Goal: Information Seeking & Learning: Learn about a topic

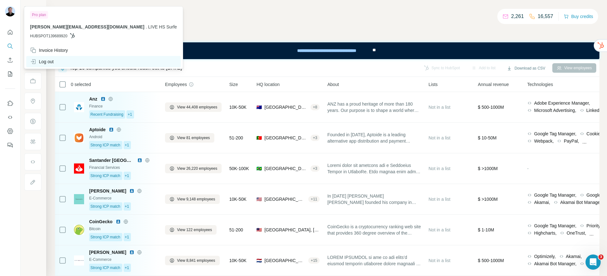
click at [58, 63] on div "Log out" at bounding box center [103, 61] width 155 height 11
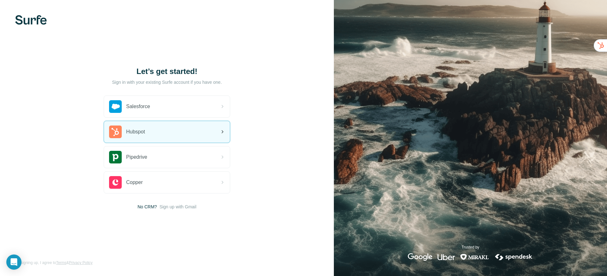
click at [137, 135] on span "Hubspot" at bounding box center [135, 132] width 19 height 8
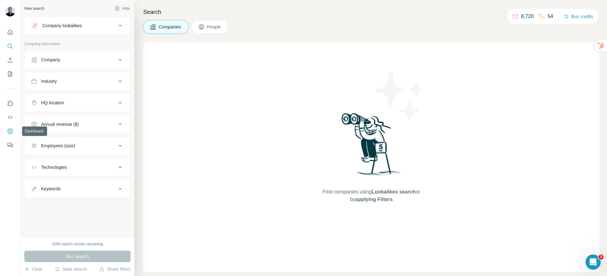
click at [10, 134] on icon "Dashboard" at bounding box center [10, 131] width 6 height 6
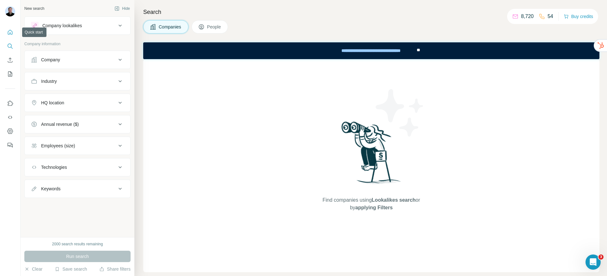
click at [11, 32] on icon "Quick start" at bounding box center [10, 32] width 6 height 6
click at [13, 32] on icon "Quick start" at bounding box center [10, 32] width 6 height 6
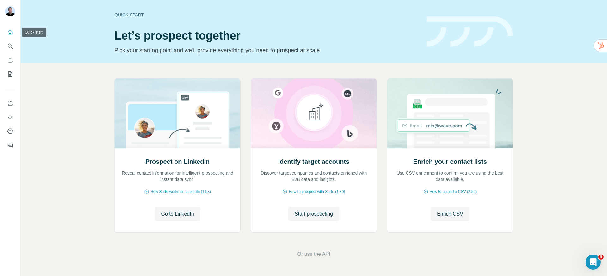
click at [13, 32] on icon "Quick start" at bounding box center [10, 32] width 6 height 6
click at [308, 216] on span "Start prospecting" at bounding box center [314, 214] width 38 height 8
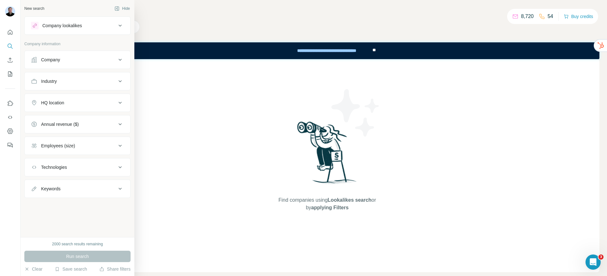
click at [63, 62] on div "Company" at bounding box center [73, 60] width 85 height 6
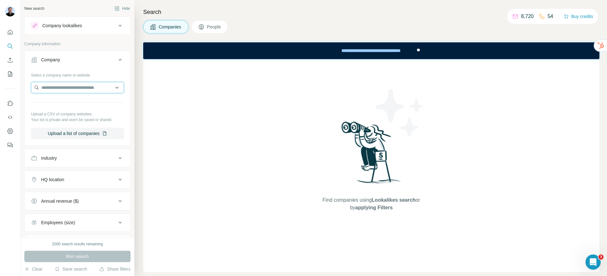
click at [59, 90] on input "text" at bounding box center [77, 87] width 93 height 11
click at [83, 29] on div "Company lookalikes" at bounding box center [73, 26] width 85 height 8
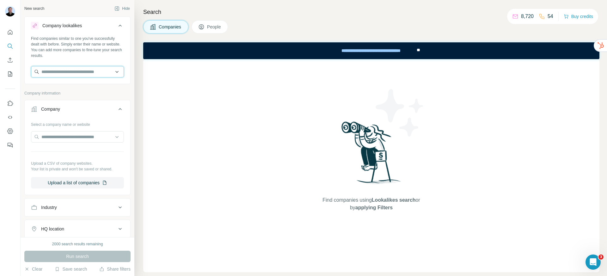
click at [71, 75] on input "text" at bounding box center [77, 71] width 93 height 11
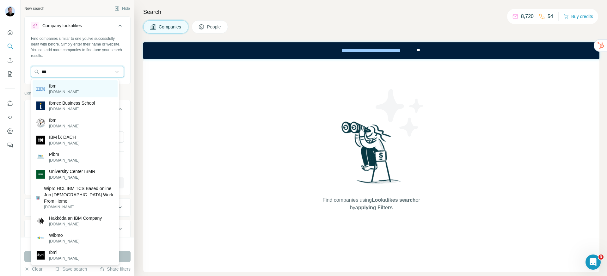
type input "***"
click at [77, 86] on div "Ibm ibm.com" at bounding box center [75, 88] width 85 height 17
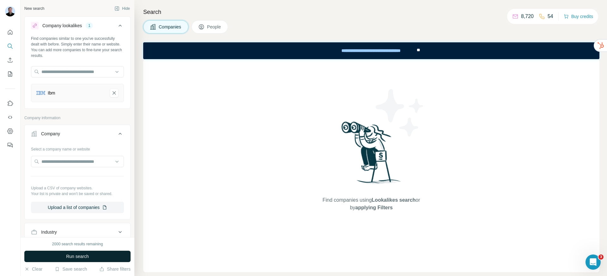
click at [68, 253] on span "Run search" at bounding box center [77, 256] width 23 height 6
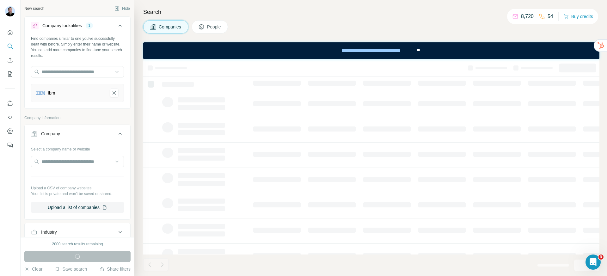
click at [208, 28] on button "People" at bounding box center [210, 26] width 37 height 13
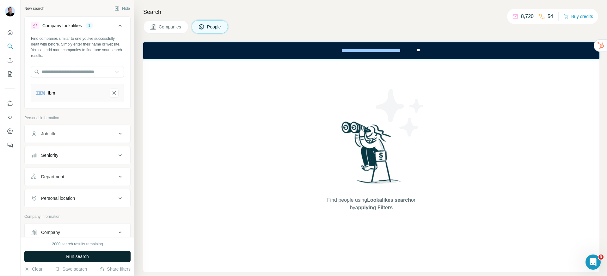
click at [106, 257] on button "Run search" at bounding box center [77, 256] width 106 height 11
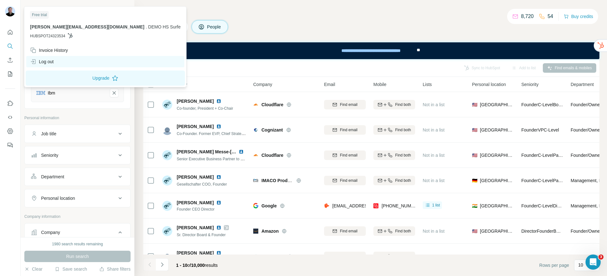
click at [42, 59] on div "Log out" at bounding box center [42, 62] width 24 height 6
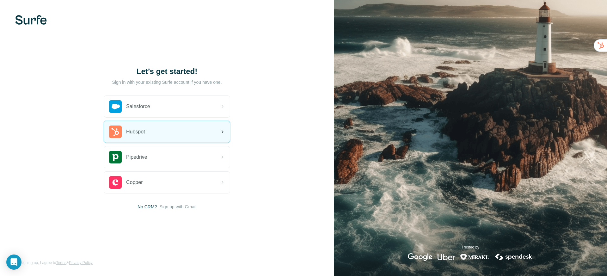
click at [134, 127] on div "Hubspot" at bounding box center [127, 132] width 36 height 13
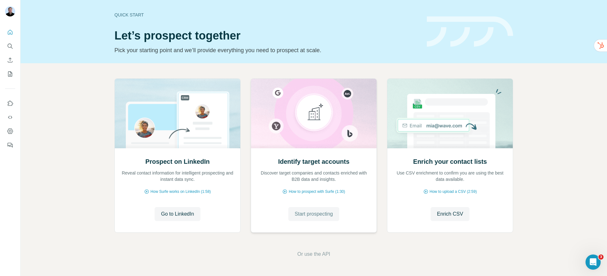
click at [299, 218] on button "Start prospecting" at bounding box center [314, 214] width 51 height 14
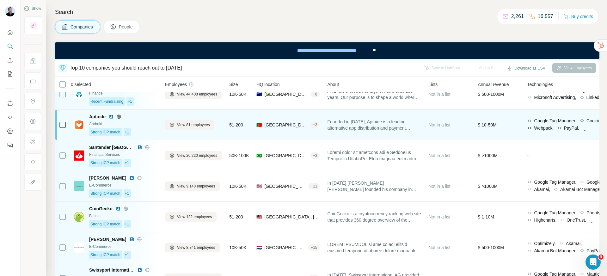
scroll to position [22, 0]
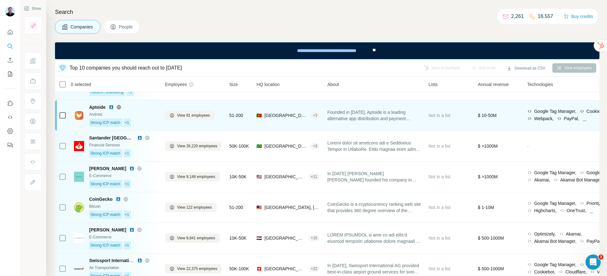
click at [299, 121] on div "🇵🇹 Portugal, Lisboa + 3" at bounding box center [288, 115] width 63 height 23
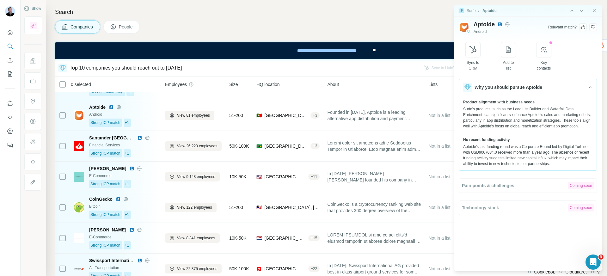
click at [166, 41] on div "Search Companies People Top 10 companies you should reach out to today Sync to …" at bounding box center [326, 138] width 561 height 276
click at [125, 29] on span "People" at bounding box center [126, 27] width 15 height 6
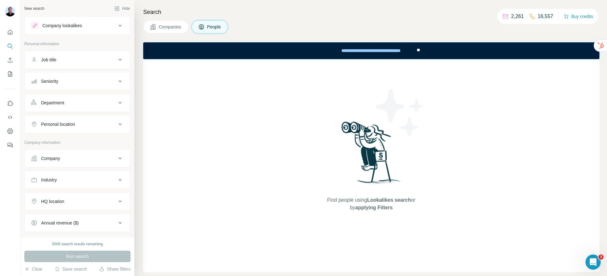
click at [63, 25] on div "Company lookalikes" at bounding box center [62, 25] width 40 height 6
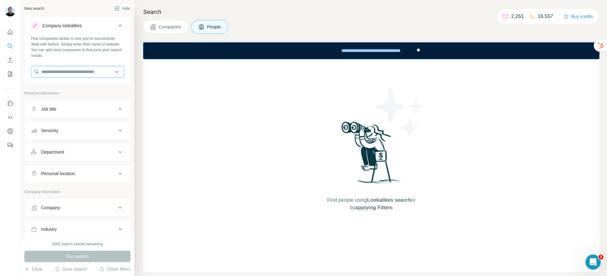
click at [70, 72] on input "text" at bounding box center [77, 71] width 93 height 11
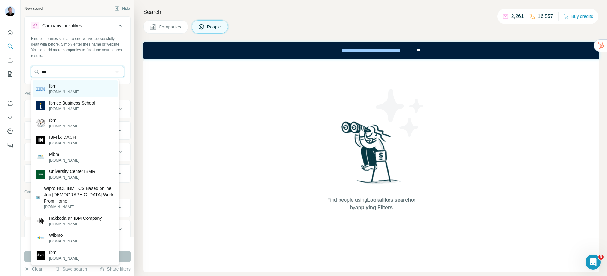
type input "***"
click at [77, 89] on div "Ibm ibm.com" at bounding box center [75, 88] width 85 height 17
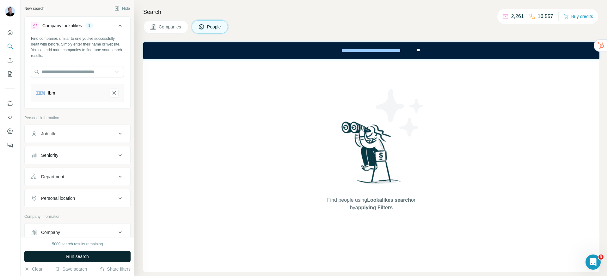
click at [80, 257] on span "Run search" at bounding box center [77, 256] width 23 height 6
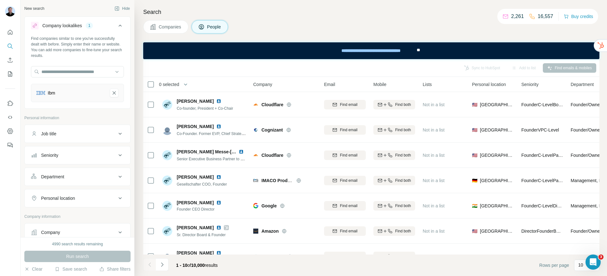
click at [72, 135] on div "Job title" at bounding box center [73, 134] width 85 height 6
click at [58, 151] on input "text" at bounding box center [71, 149] width 80 height 11
